Goal: Information Seeking & Learning: Learn about a topic

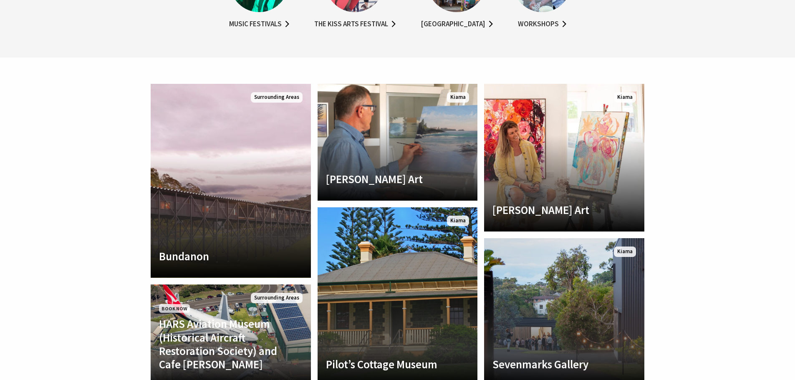
scroll to position [835, 0]
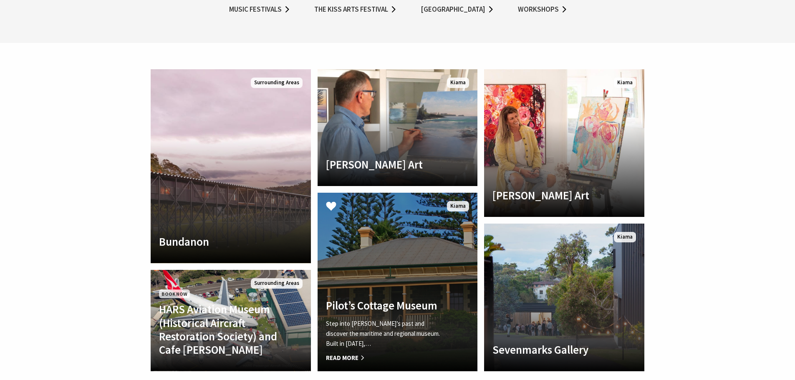
click at [348, 353] on span "Read More" at bounding box center [385, 358] width 119 height 10
